Goal: Task Accomplishment & Management: Manage account settings

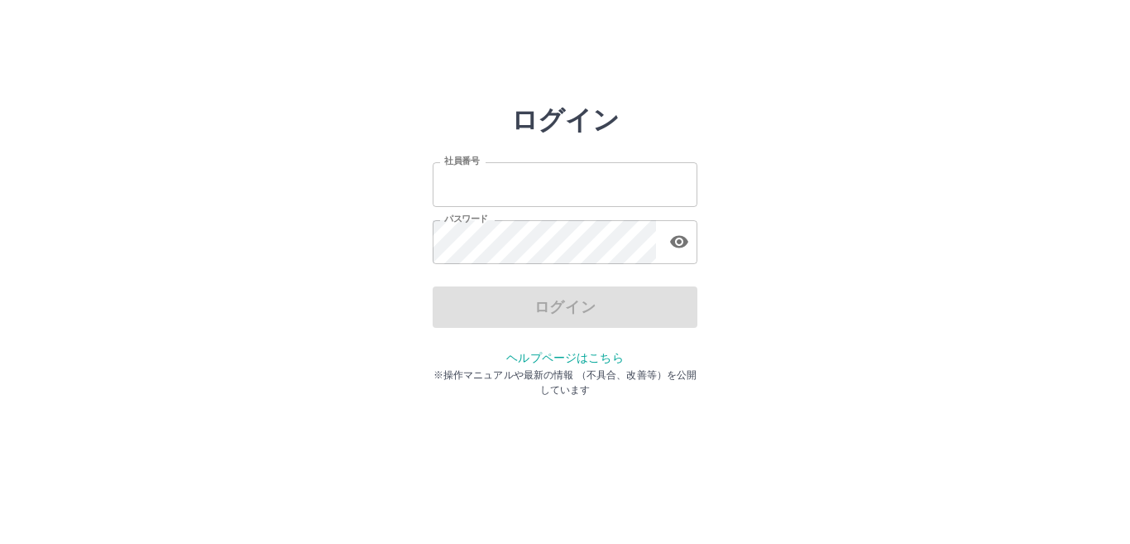
type input "*******"
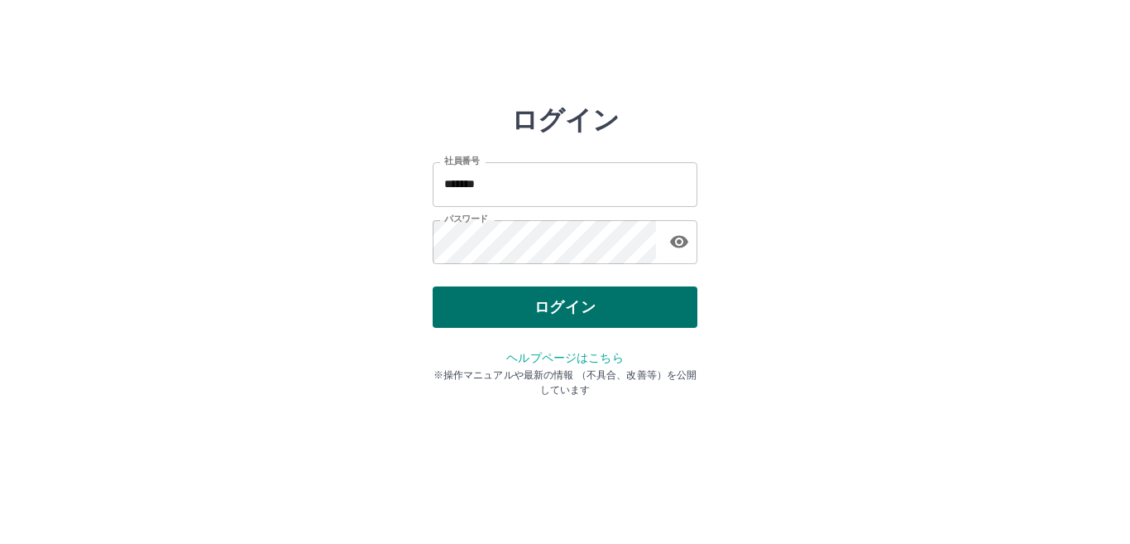
drag, startPoint x: 0, startPoint y: 0, endPoint x: 509, endPoint y: 305, distance: 593.4
click at [509, 305] on div "ログイン" at bounding box center [565, 306] width 265 height 41
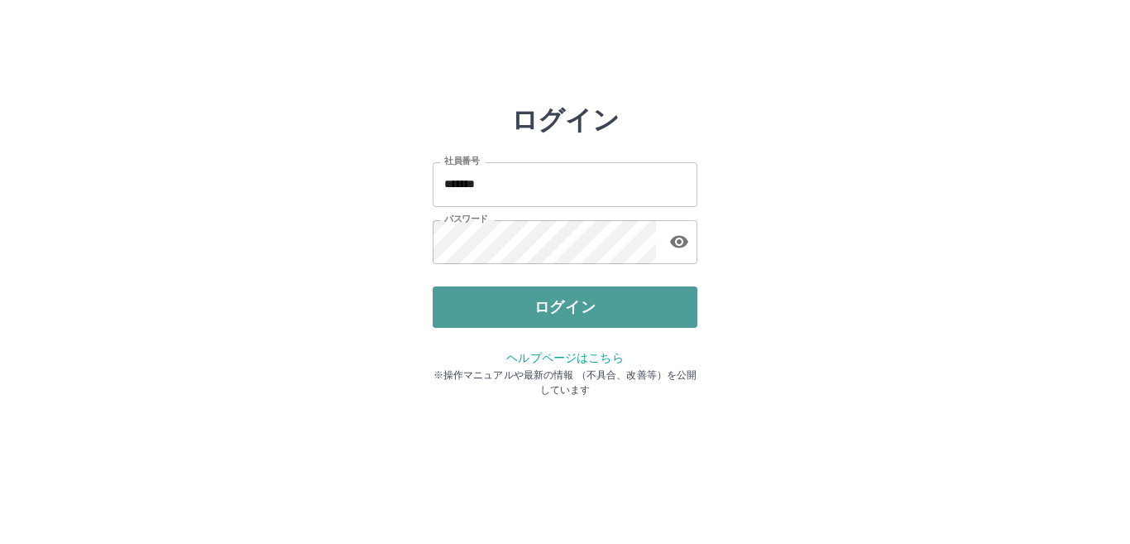
click at [509, 305] on button "ログイン" at bounding box center [565, 306] width 265 height 41
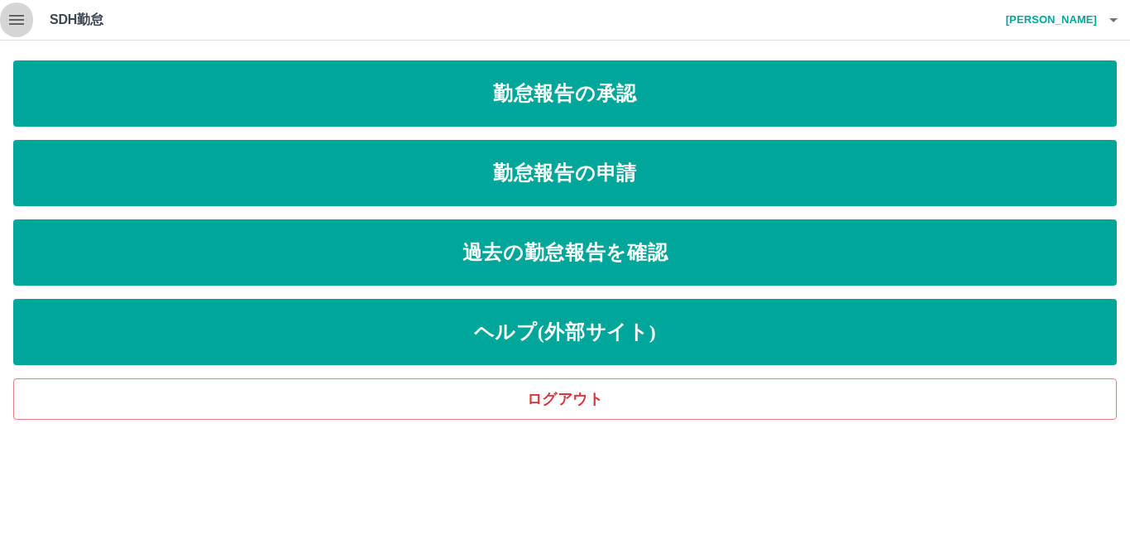
click at [15, 15] on icon "button" at bounding box center [16, 20] width 15 height 10
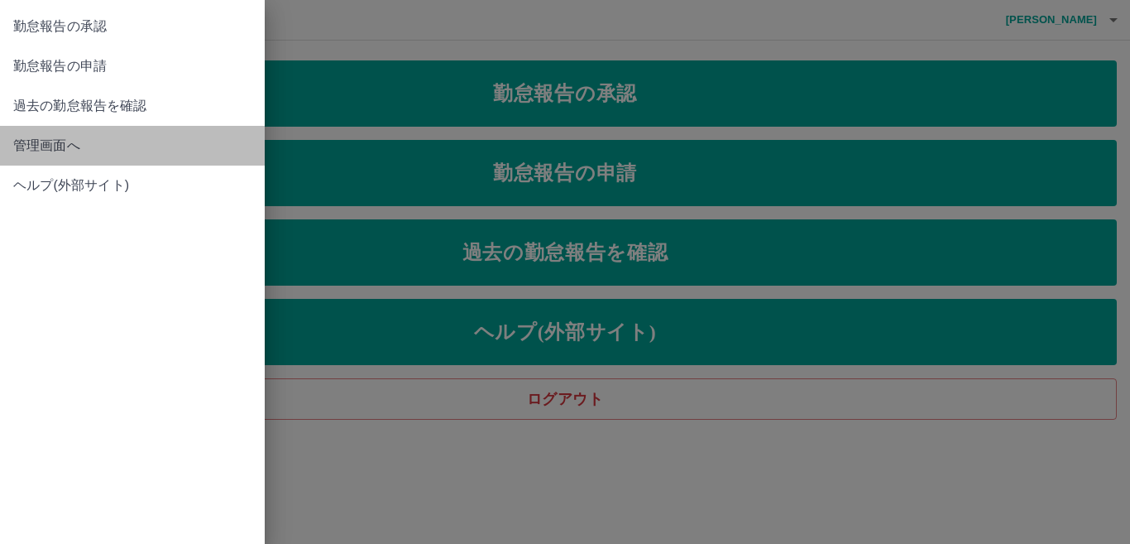
click at [64, 141] on span "管理画面へ" at bounding box center [132, 146] width 238 height 20
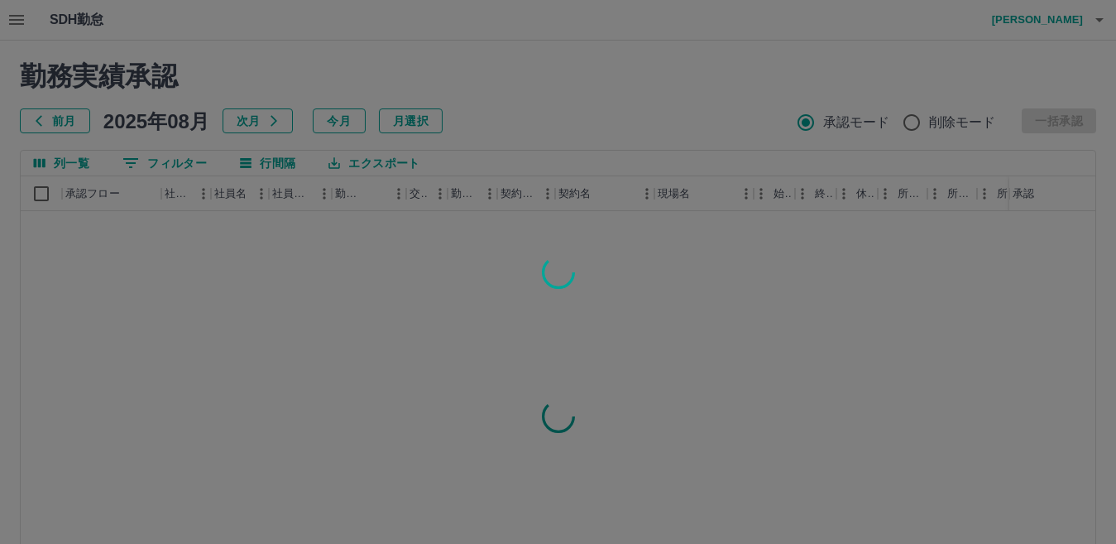
click at [64, 141] on div at bounding box center [558, 272] width 1116 height 544
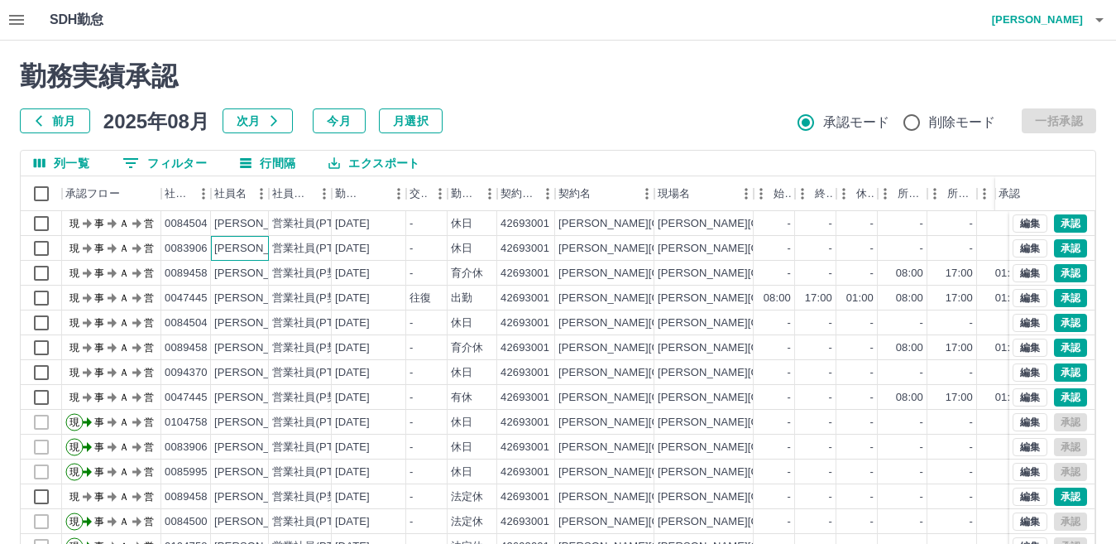
click at [261, 257] on div "[PERSON_NAME]" at bounding box center [240, 248] width 58 height 25
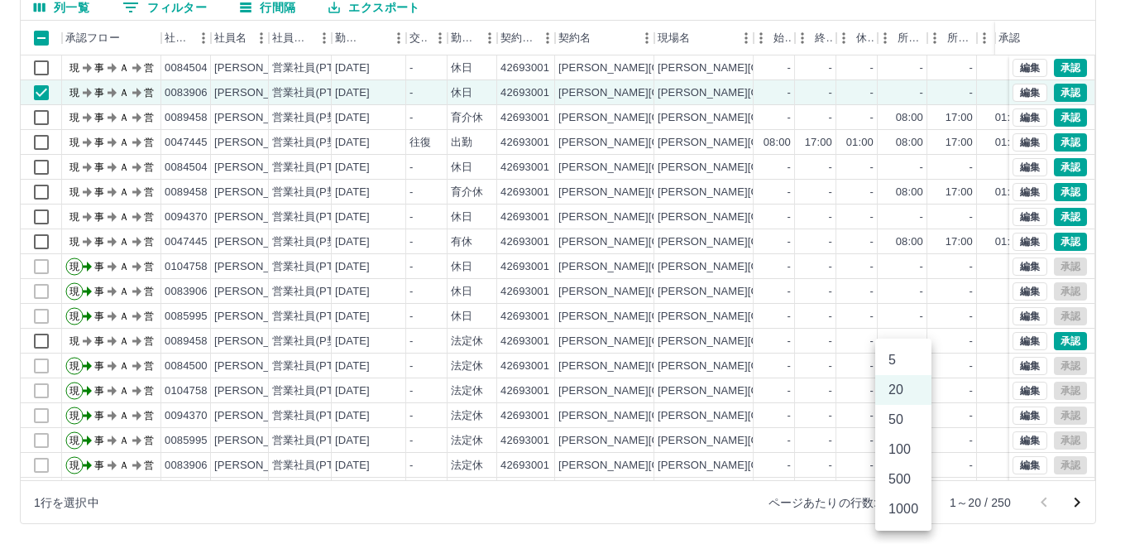
click at [915, 501] on body "SDH勤怠 [PERSON_NAME] 勤務実績承認 前月 [DATE] 次月 今月 月選択 承認モード 削除モード 一括承認 列一覧 0 フィルター 行間隔…" at bounding box center [565, 193] width 1130 height 699
click at [893, 425] on li "50" at bounding box center [903, 420] width 56 height 30
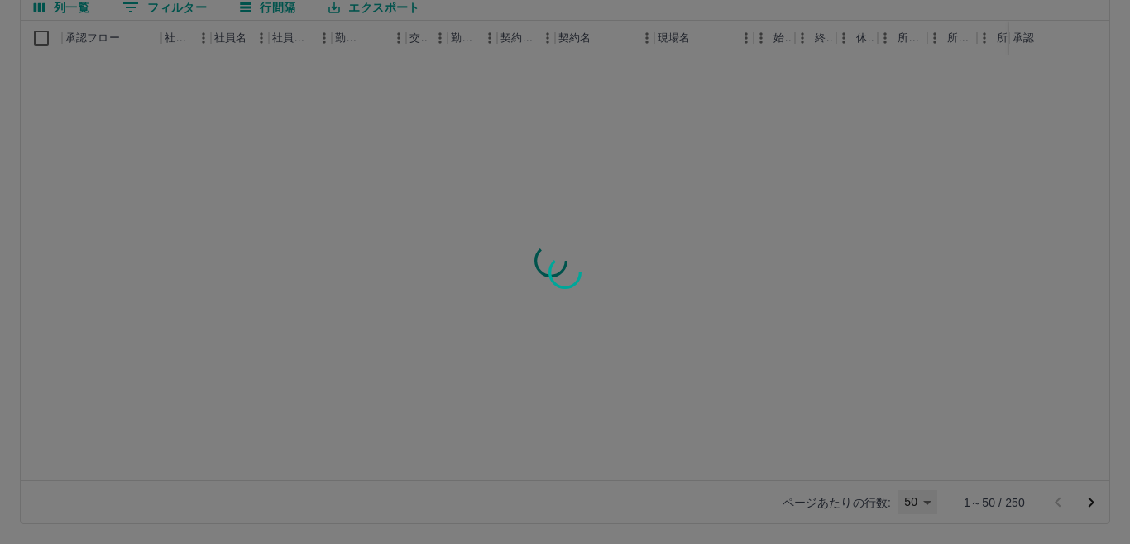
type input "**"
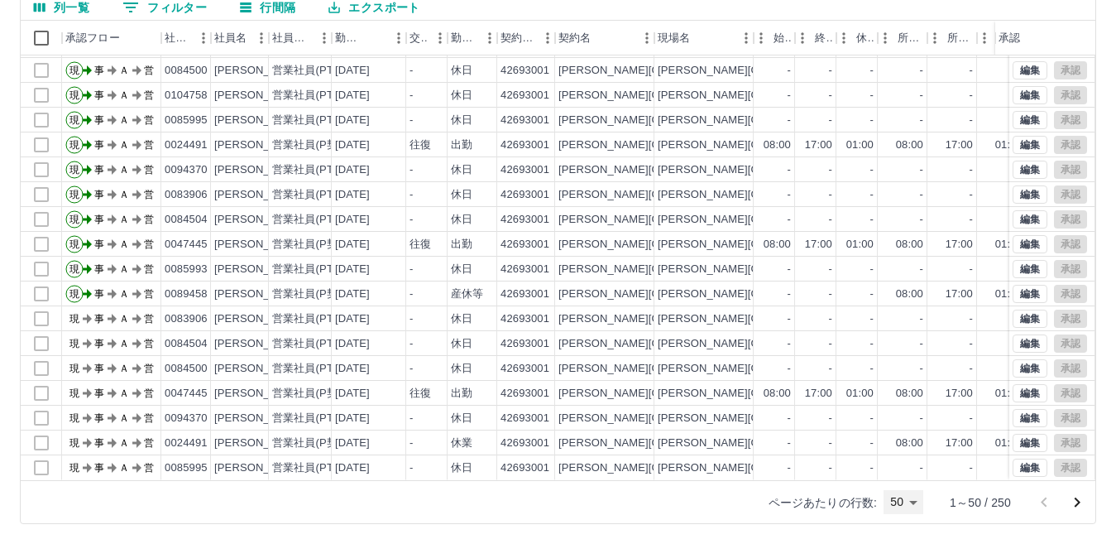
scroll to position [831, 0]
click at [1077, 508] on icon "次のページへ" at bounding box center [1077, 502] width 20 height 20
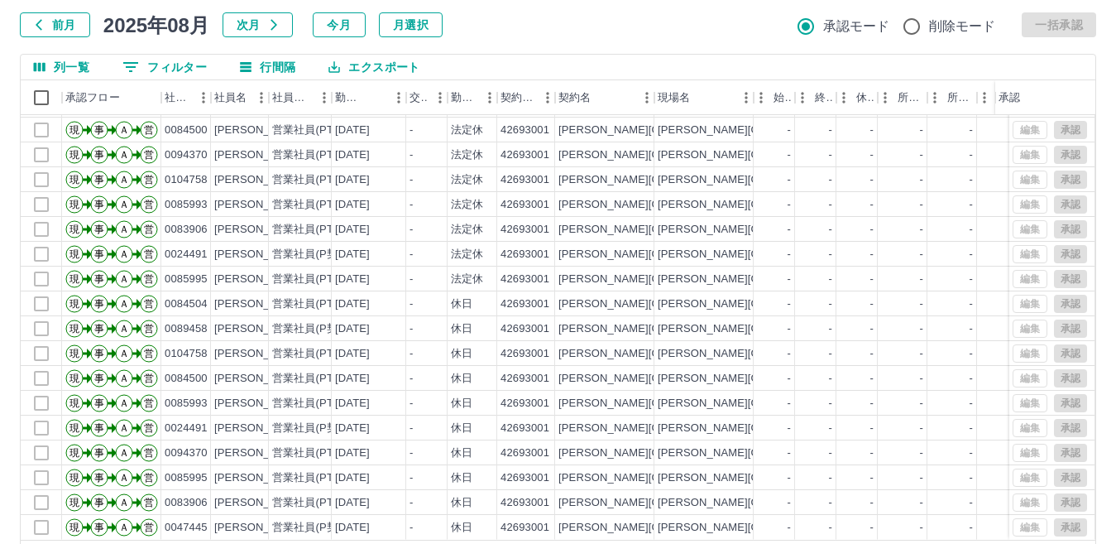
scroll to position [156, 0]
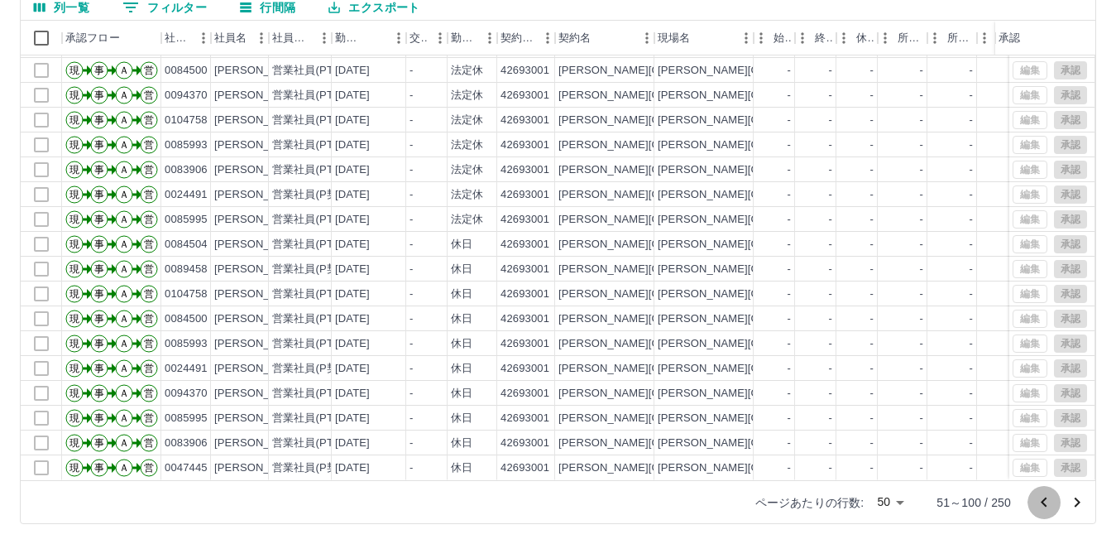
click at [1042, 499] on icon "前のページへ" at bounding box center [1044, 502] width 20 height 20
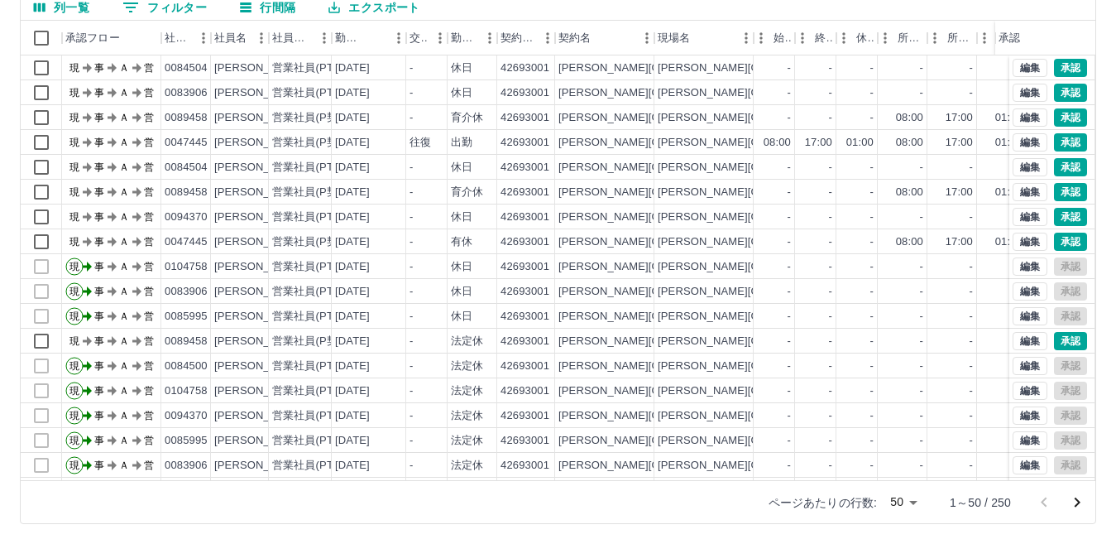
scroll to position [73, 0]
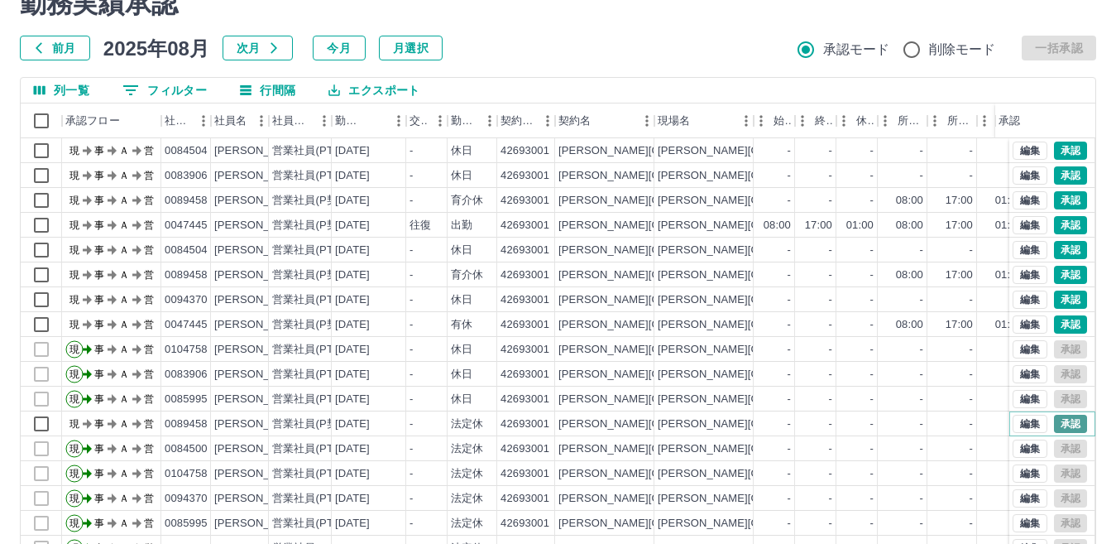
click at [1064, 415] on button "承認" at bounding box center [1070, 423] width 33 height 18
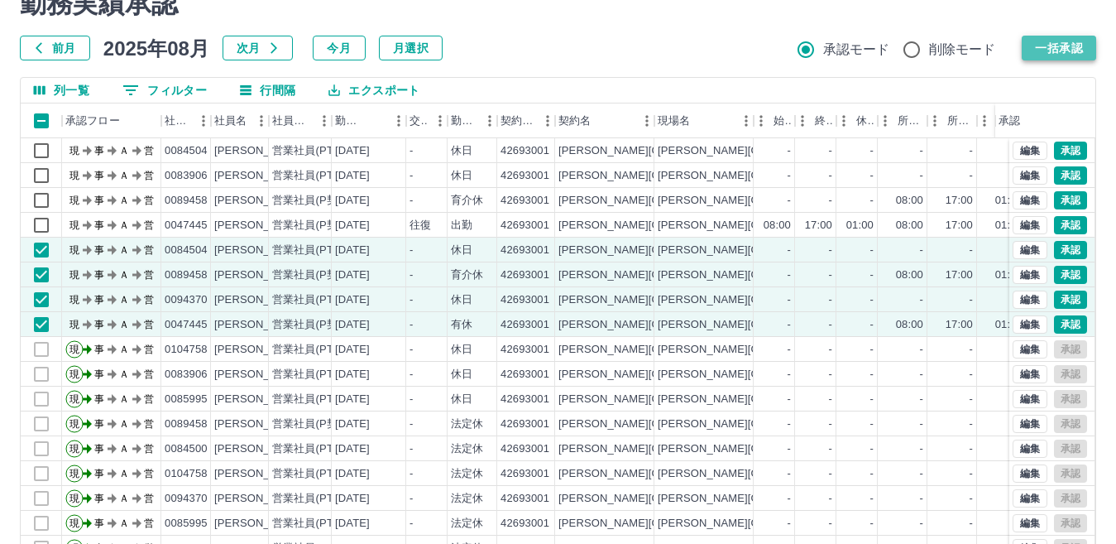
click at [1079, 47] on button "一括承認" at bounding box center [1059, 48] width 74 height 25
